Goal: Find specific page/section: Find specific page/section

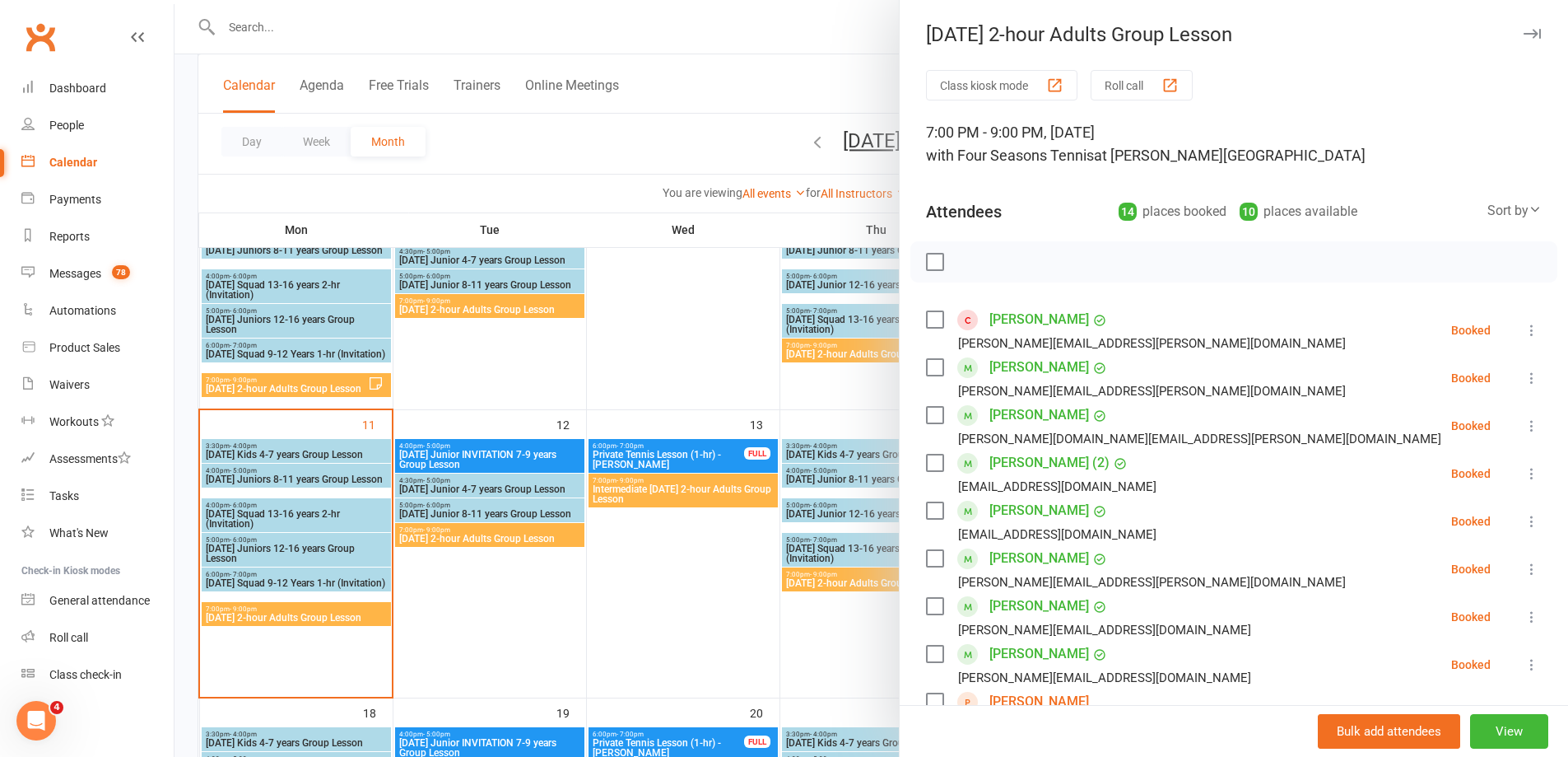
scroll to position [82, 0]
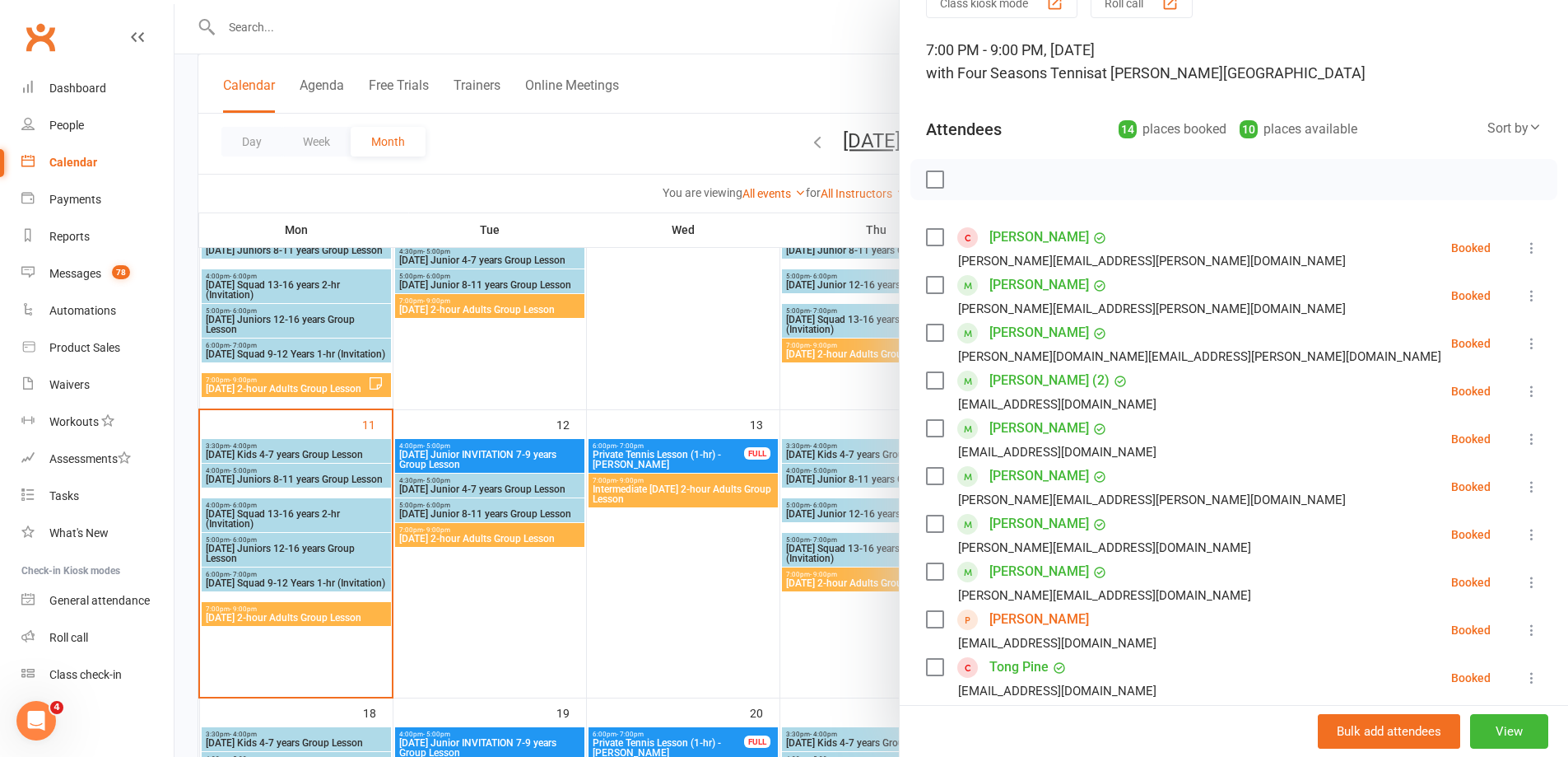
click at [806, 76] on div at bounding box center [871, 378] width 1393 height 757
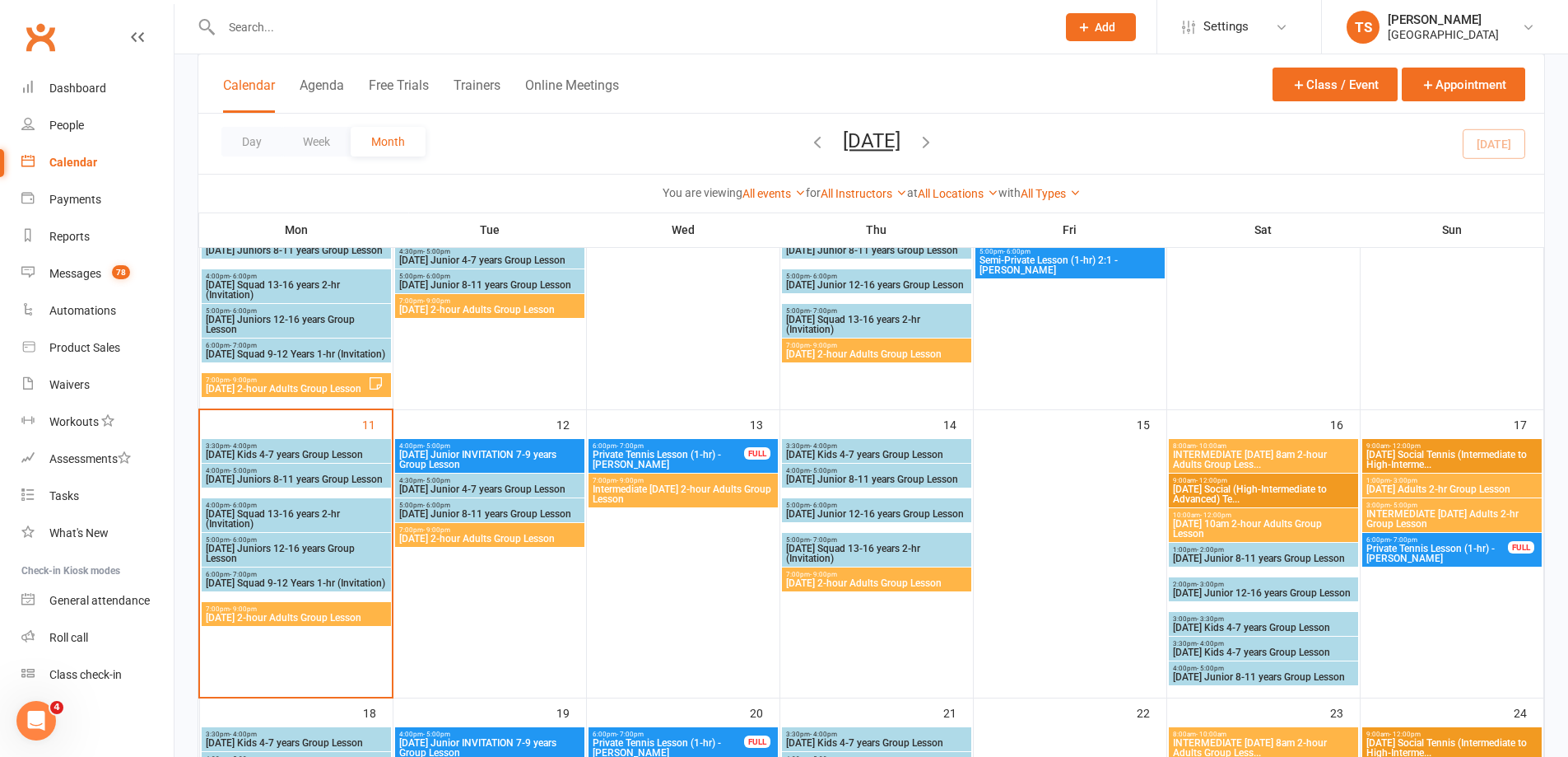
click at [244, 25] on input "text" at bounding box center [630, 27] width 827 height 23
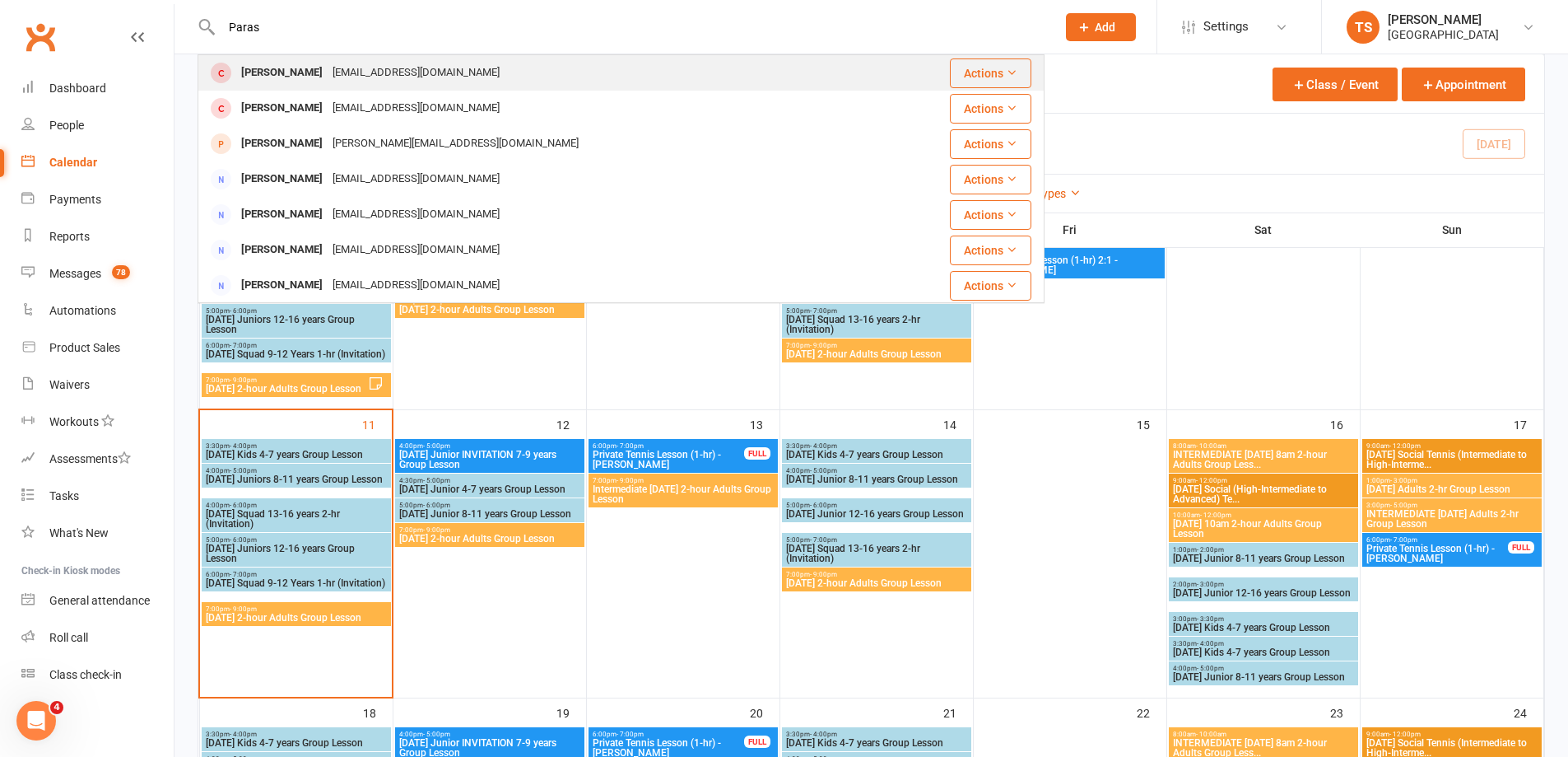
type input "Paras"
click at [278, 68] on div "[PERSON_NAME]" at bounding box center [282, 73] width 91 height 24
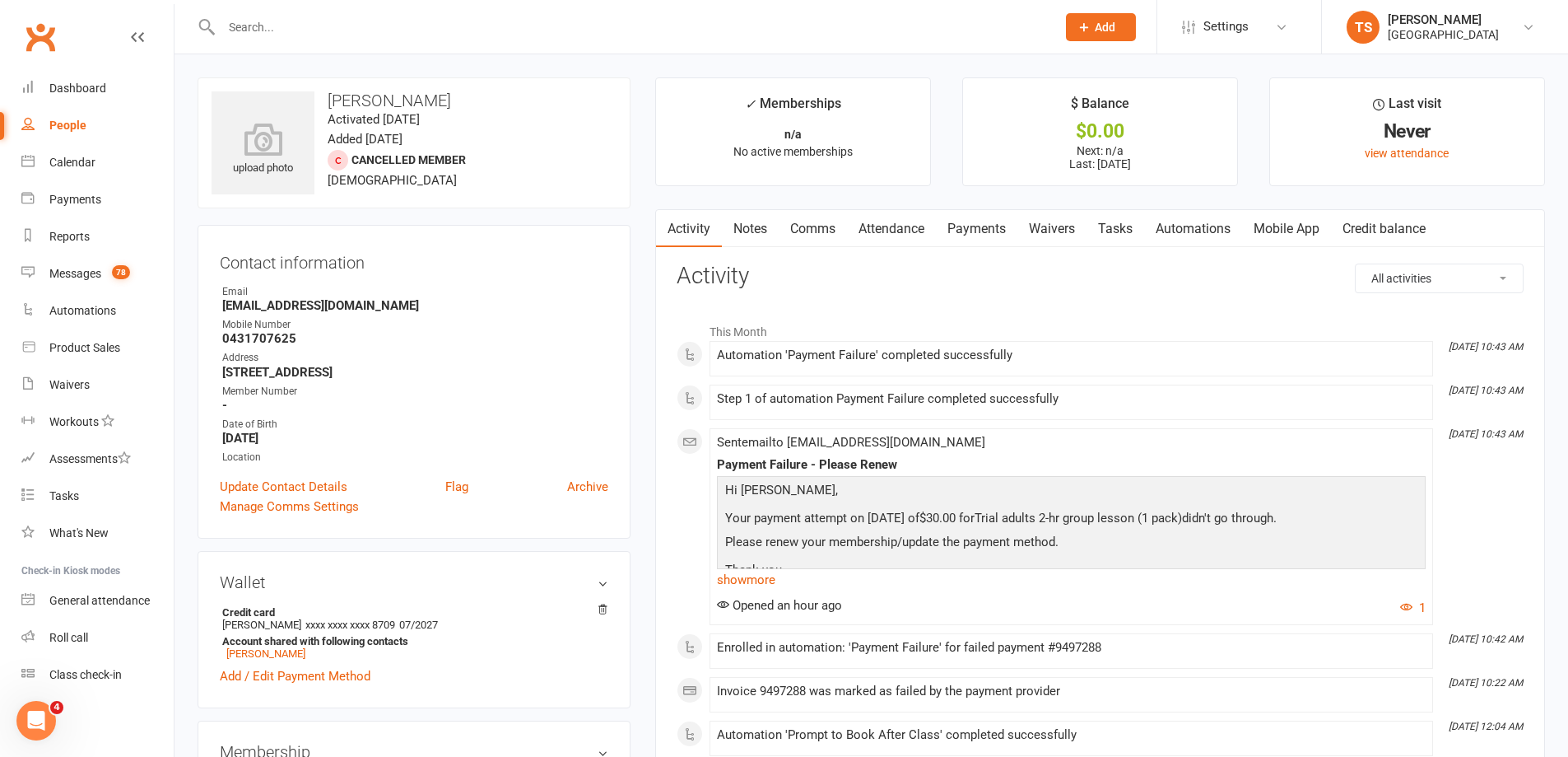
click at [992, 218] on link "Payments" at bounding box center [976, 228] width 81 height 38
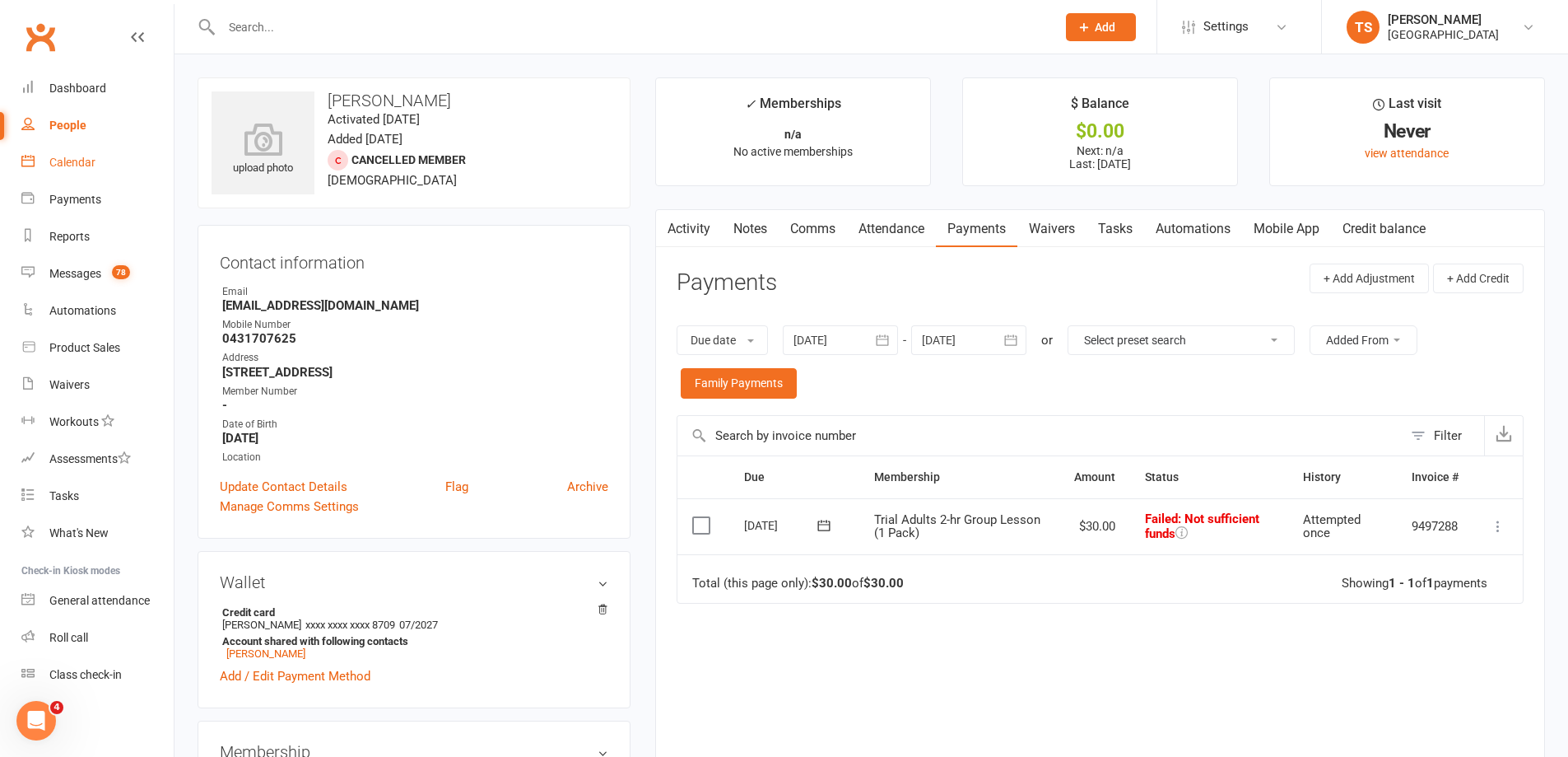
click at [71, 163] on div "Calendar" at bounding box center [72, 162] width 46 height 13
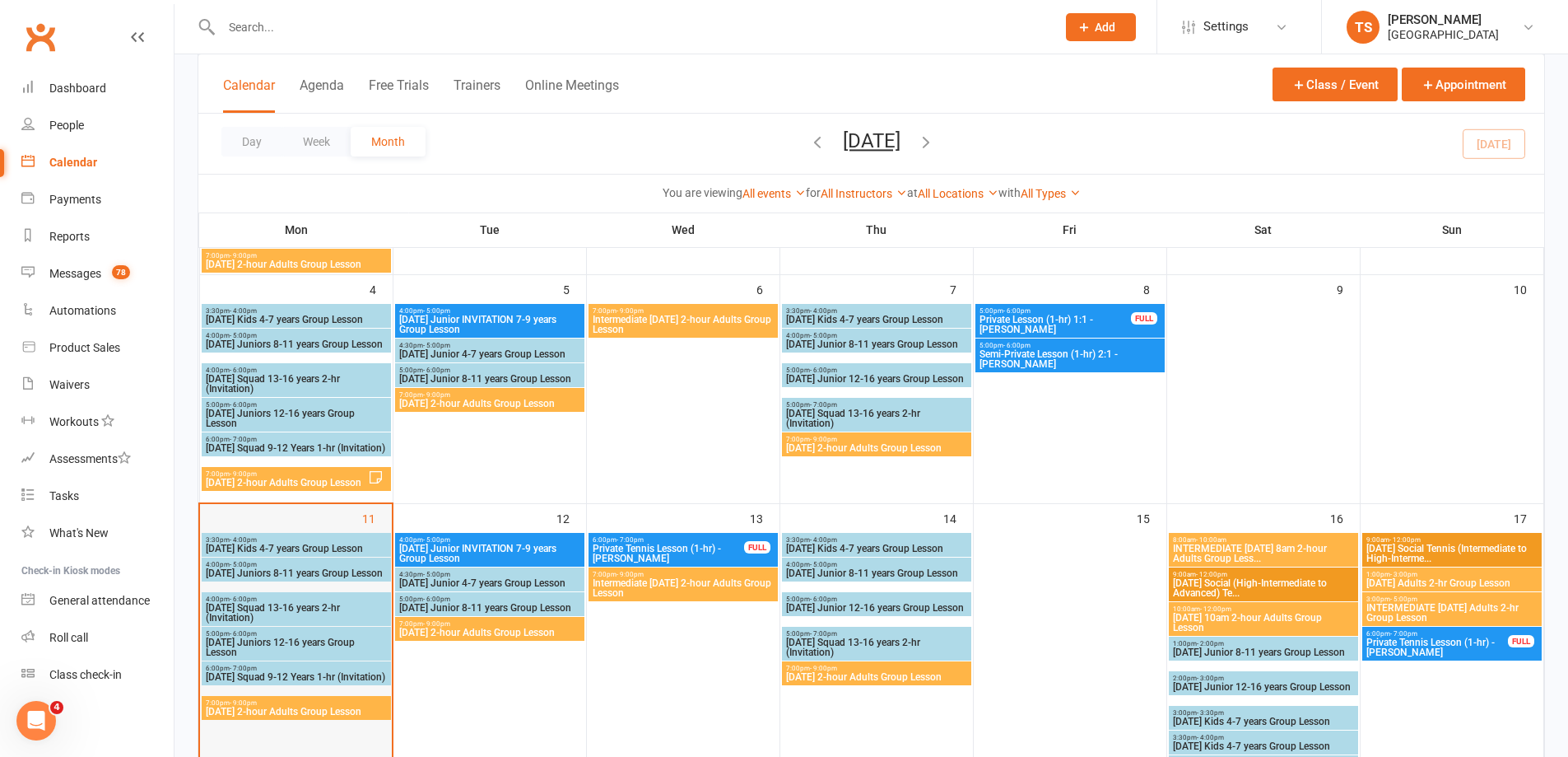
scroll to position [411, 0]
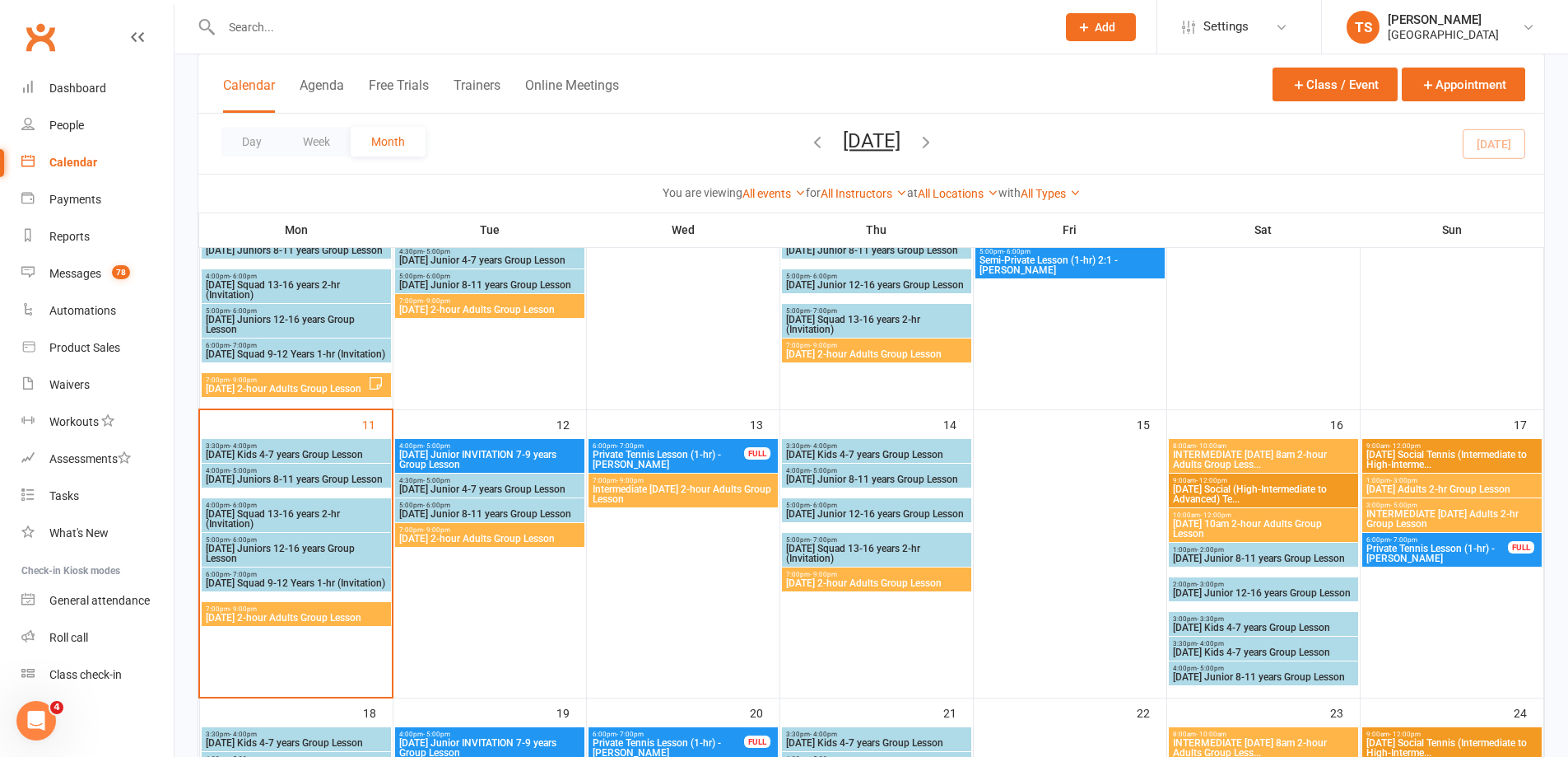
click at [280, 617] on span "[DATE] 2-hour Adults Group Lesson" at bounding box center [296, 617] width 183 height 10
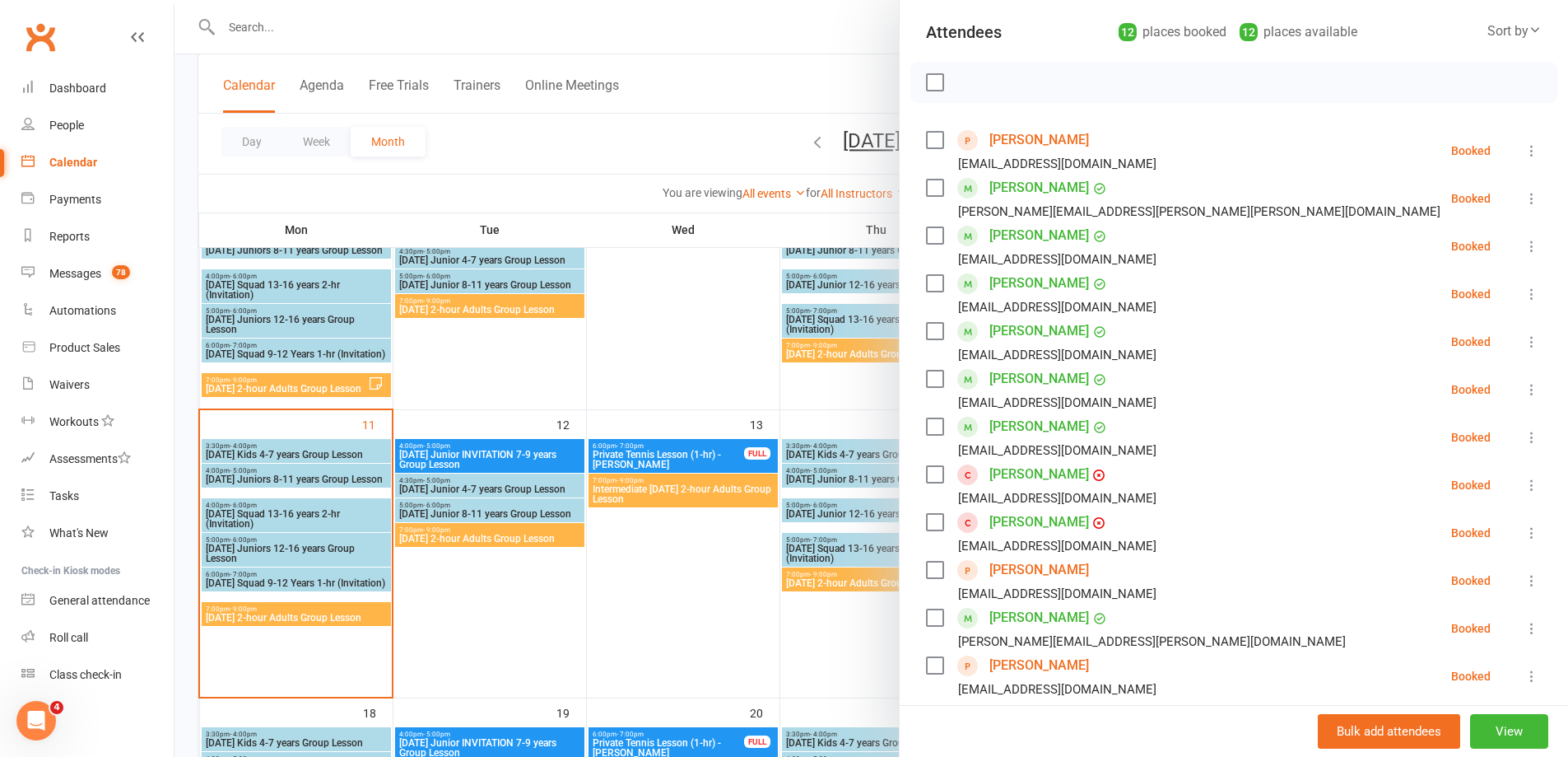
scroll to position [165, 0]
